Goal: Use online tool/utility: Utilize a website feature to perform a specific function

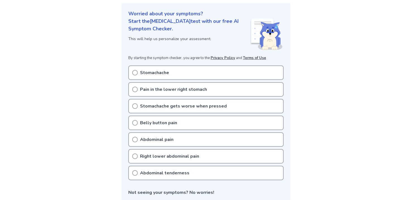
scroll to position [91, 0]
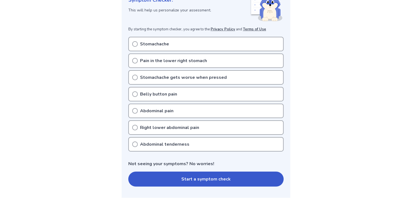
click at [135, 125] on icon at bounding box center [135, 128] width 6 height 6
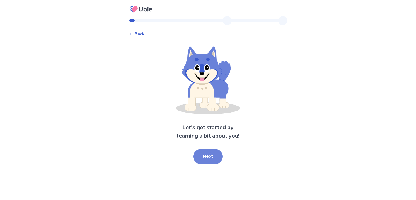
click at [209, 155] on button "Next" at bounding box center [208, 156] width 30 height 15
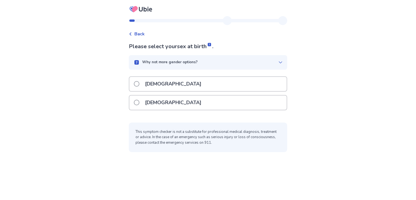
click at [143, 103] on label "Female" at bounding box center [169, 103] width 71 height 14
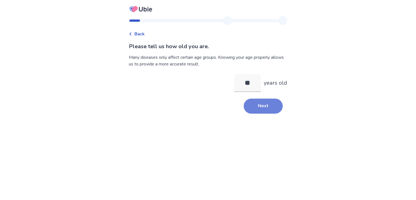
type input "**"
click at [254, 107] on button "Next" at bounding box center [263, 106] width 39 height 15
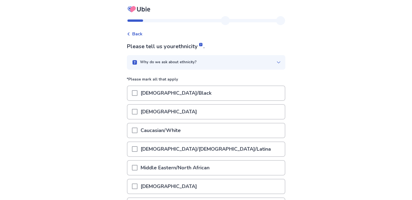
click at [141, 92] on p "African American/Black" at bounding box center [175, 93] width 77 height 14
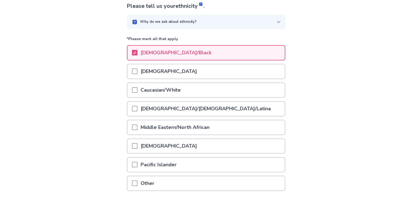
scroll to position [79, 0]
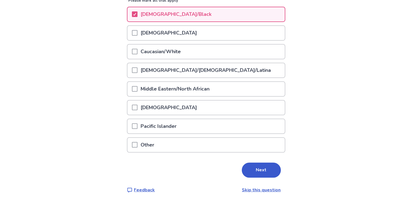
click at [259, 168] on button "Next" at bounding box center [261, 170] width 39 height 15
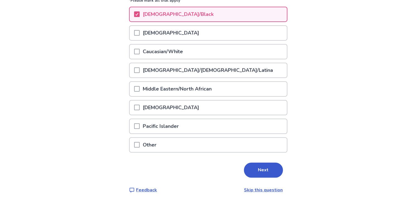
scroll to position [0, 0]
